Goal: Information Seeking & Learning: Stay updated

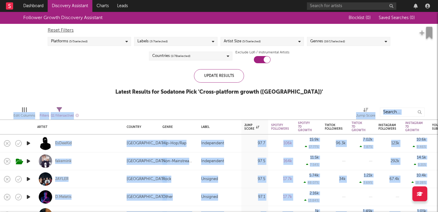
drag, startPoint x: 415, startPoint y: 5, endPoint x: 61, endPoint y: 10, distance: 353.6
click at [62, 10] on nav "Dashboard Discovery Assistant Charts Leads" at bounding box center [219, 6] width 438 height 12
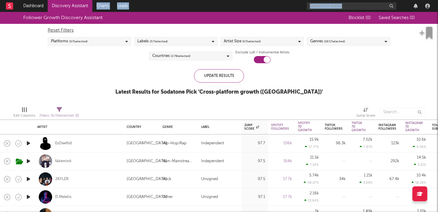
click at [61, 10] on link "Discovery Assistant" at bounding box center [70, 6] width 45 height 12
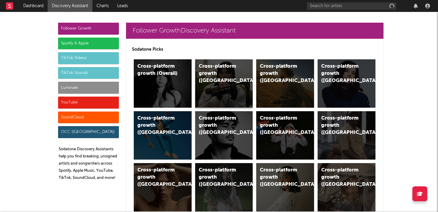
click at [221, 78] on div "Cross-platform growth ([GEOGRAPHIC_DATA])" at bounding box center [224, 83] width 58 height 48
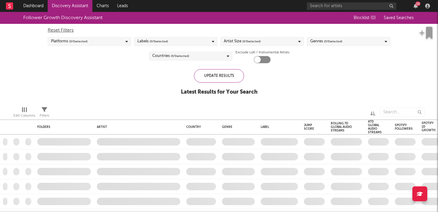
checkbox input "true"
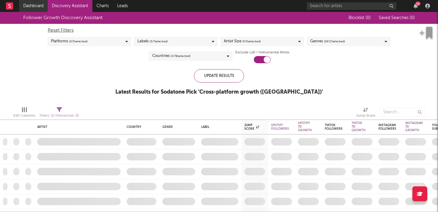
click at [28, 7] on link "Dashboard" at bounding box center [33, 6] width 29 height 12
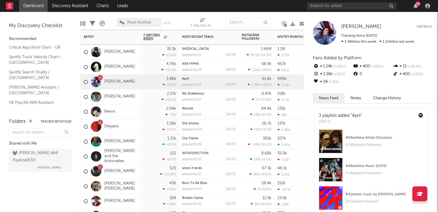
click at [161, 52] on div "35.3k -63.6 %" at bounding box center [159, 52] width 33 height 15
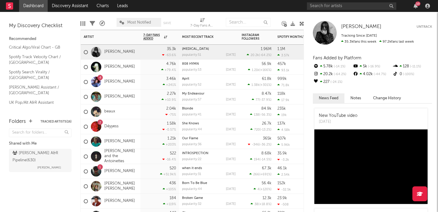
click at [154, 70] on div "4.76k +79.4 %" at bounding box center [159, 67] width 33 height 15
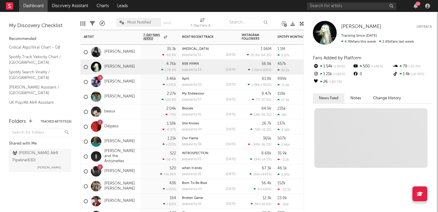
click at [157, 88] on div "3.46k +241 %" at bounding box center [159, 82] width 33 height 15
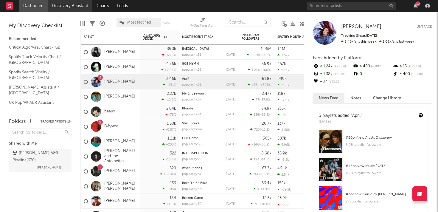
click at [71, 7] on link "Discovery Assistant" at bounding box center [70, 6] width 45 height 12
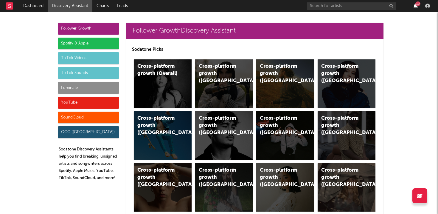
click at [417, 8] on icon "button" at bounding box center [416, 6] width 4 height 5
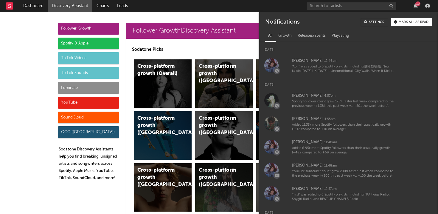
click at [404, 24] on button "Mark all as read" at bounding box center [411, 22] width 41 height 8
